Goal: Find specific page/section: Find specific page/section

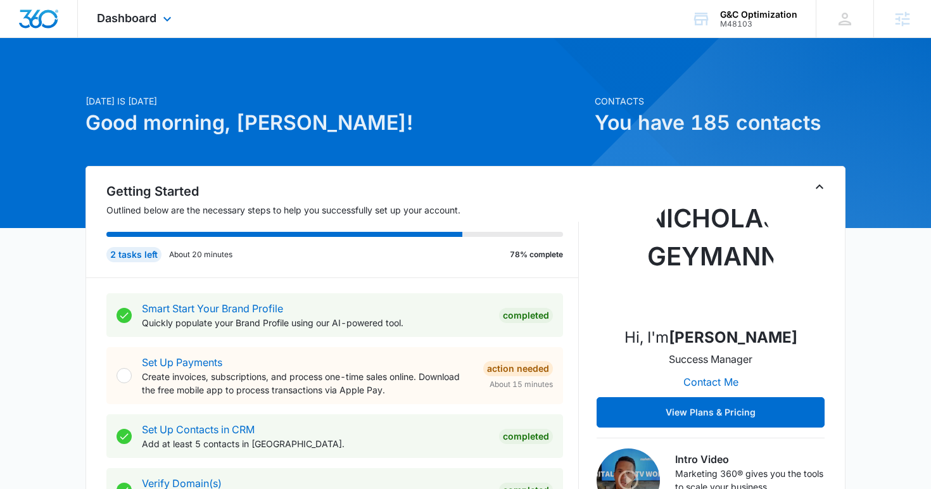
click at [159, 23] on div "Dashboard Apps Reputation Websites Forms CRM Email Social Content Ads Intellige…" at bounding box center [136, 18] width 116 height 37
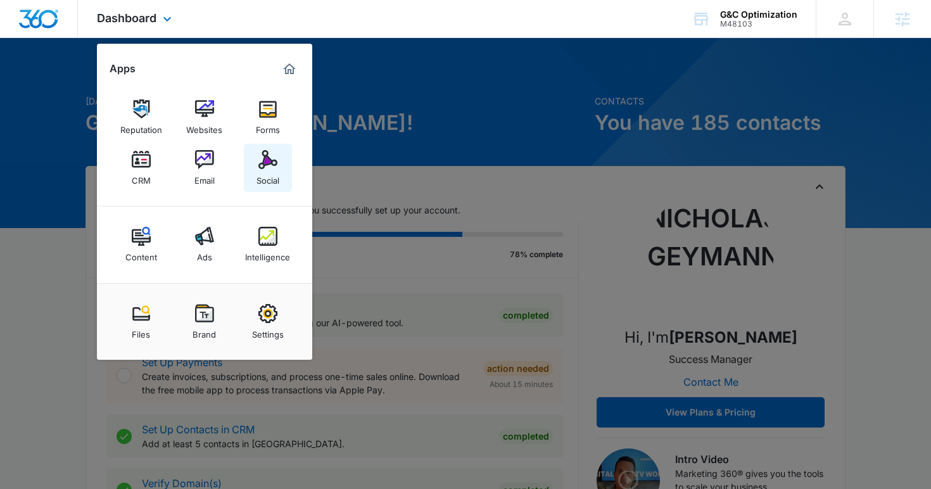
click at [263, 163] on img at bounding box center [268, 159] width 19 height 19
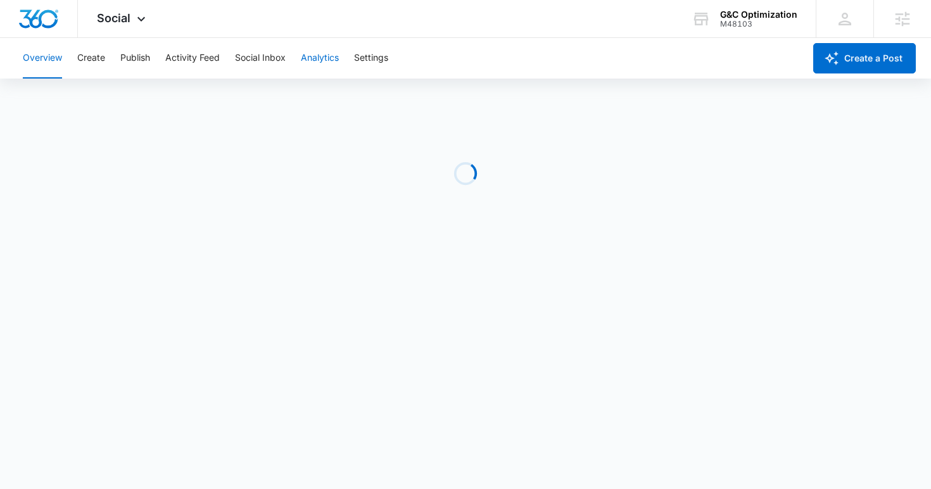
click at [324, 61] on button "Analytics" at bounding box center [320, 58] width 38 height 41
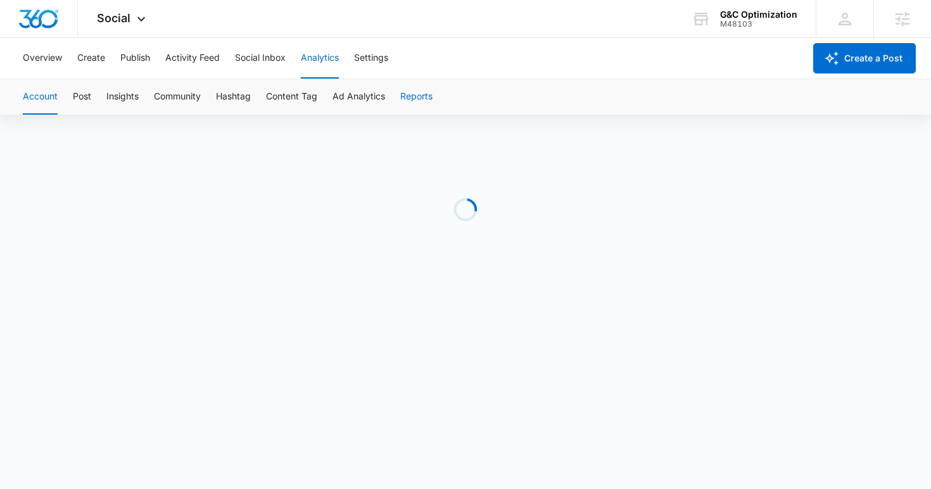
click at [402, 103] on button "Reports" at bounding box center [416, 96] width 32 height 35
